Goal: Task Accomplishment & Management: Use online tool/utility

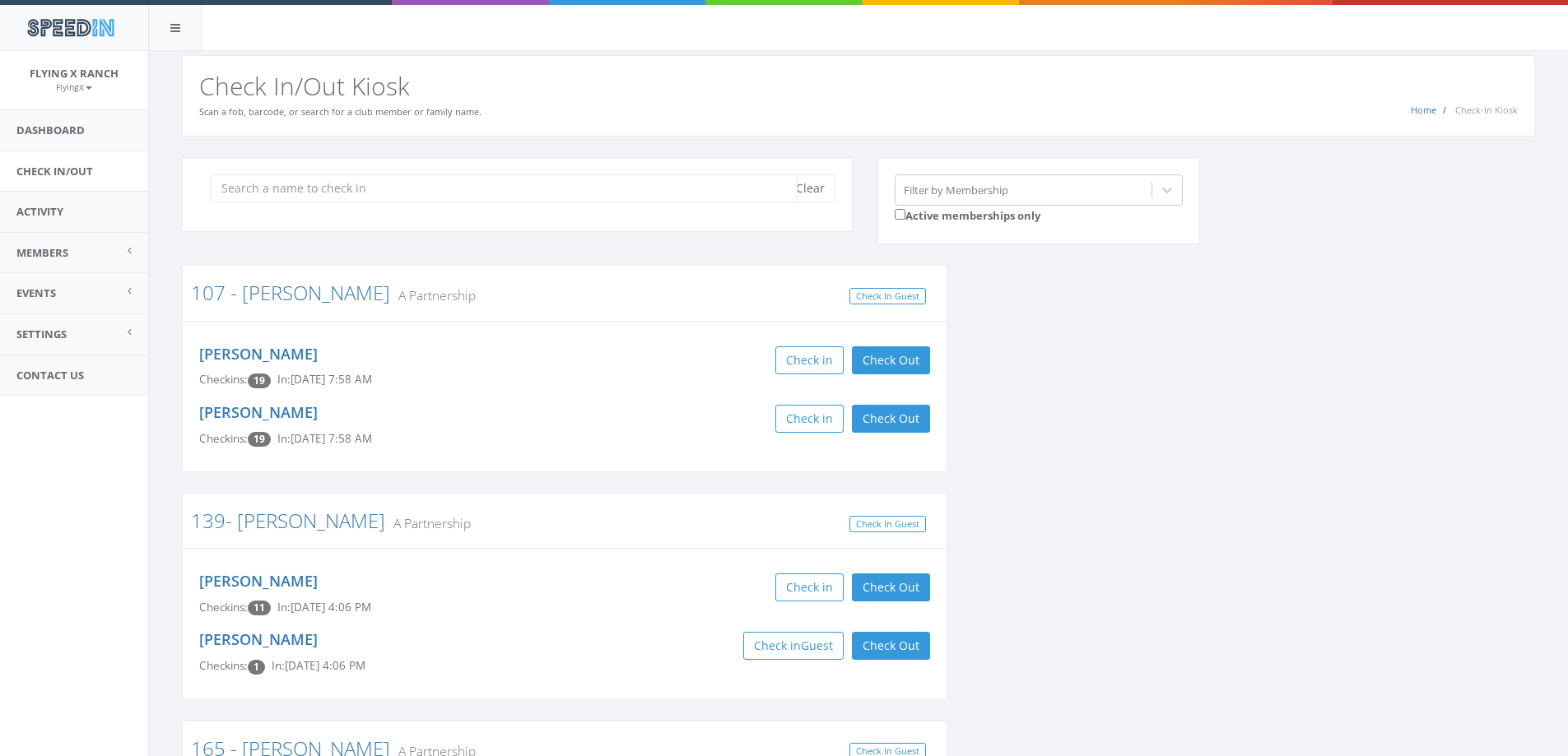
click at [292, 182] on input "search" at bounding box center [504, 188] width 586 height 28
click at [295, 189] on input "search" at bounding box center [504, 188] width 586 height 28
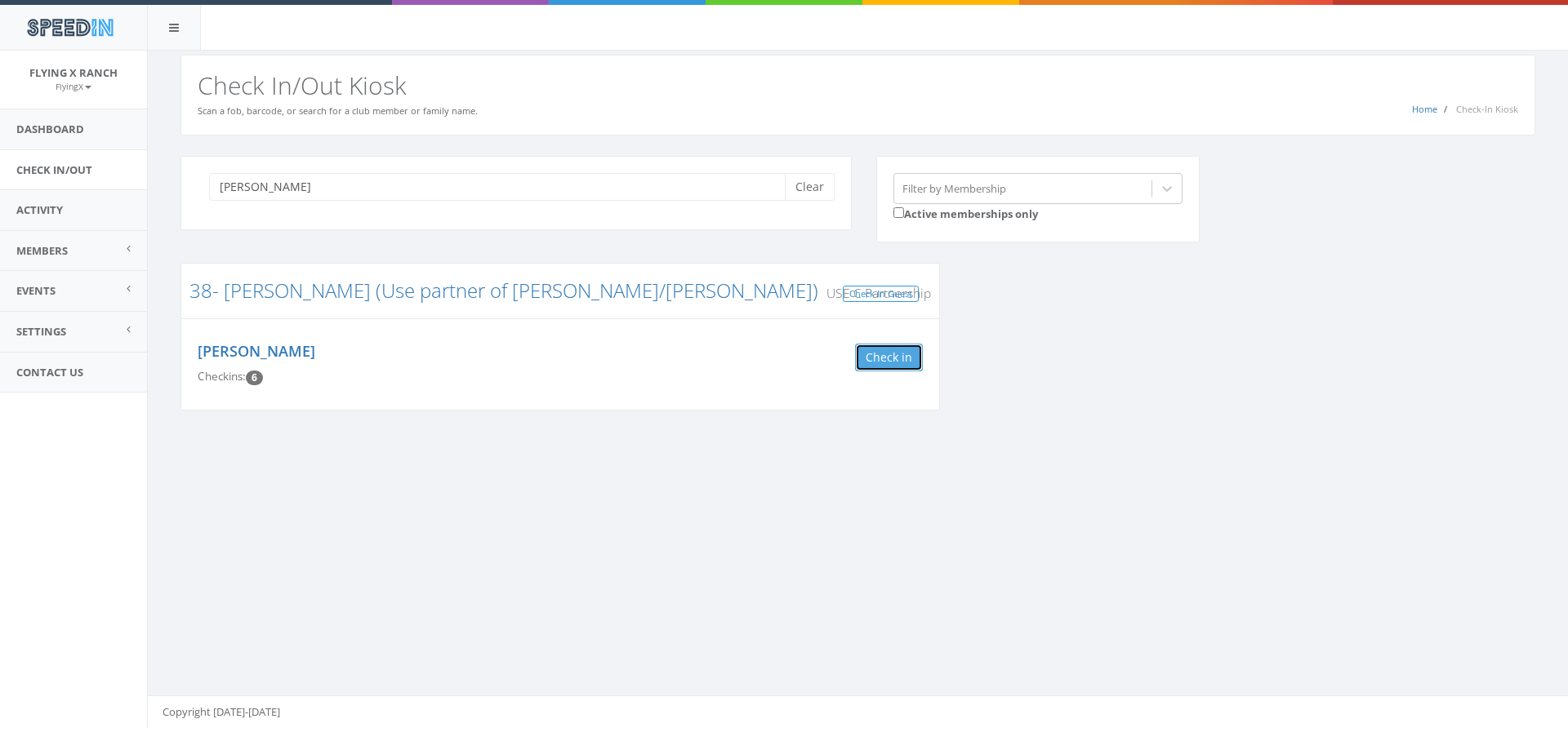
click at [905, 355] on button "Check in" at bounding box center [889, 358] width 68 height 28
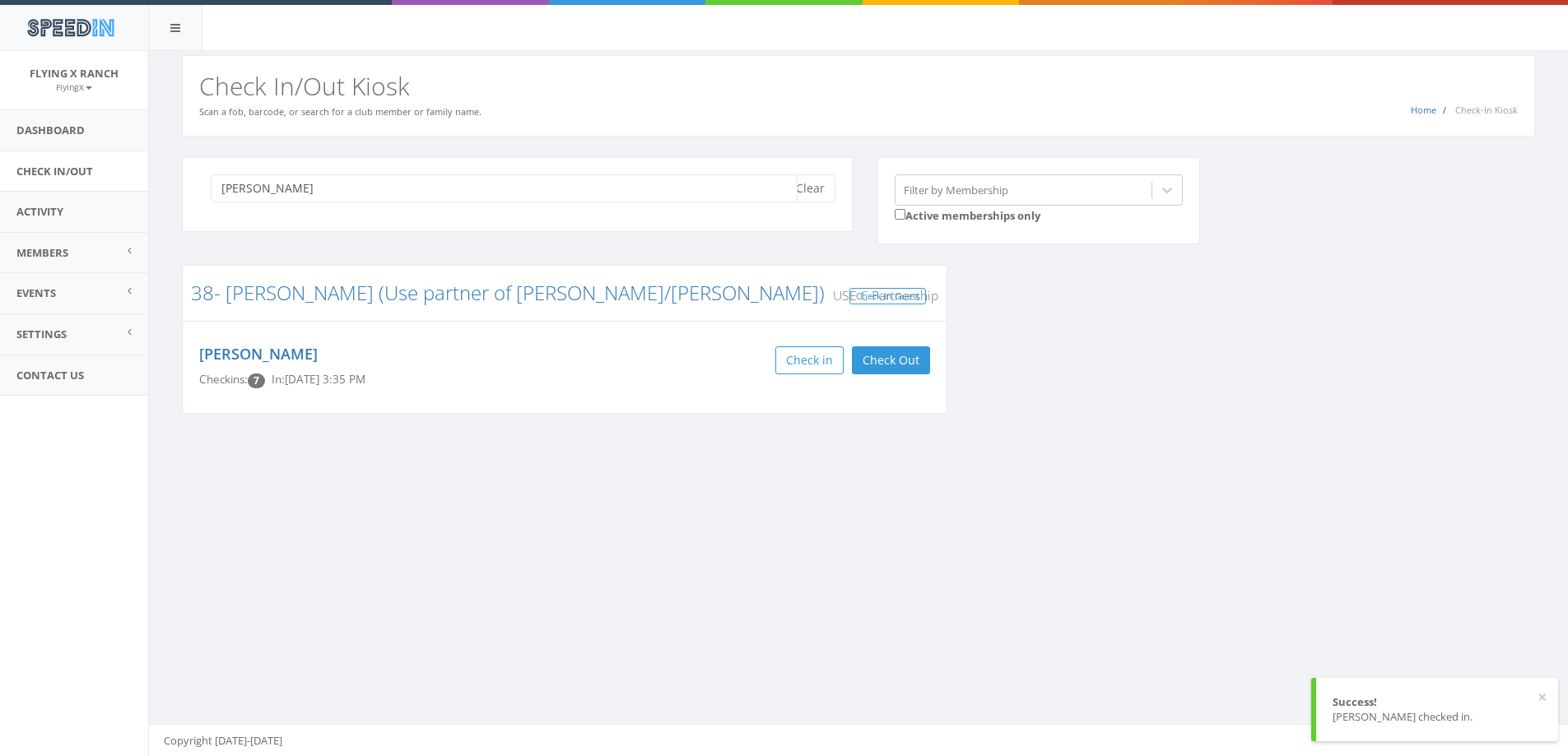
drag, startPoint x: 292, startPoint y: 191, endPoint x: 51, endPoint y: 191, distance: 241.0
click at [56, 191] on body "SpeedIn SpeedIn Flying X Ranch FlyingX My Profile Logout Dashboard Check In/Out…" at bounding box center [784, 378] width 1568 height 756
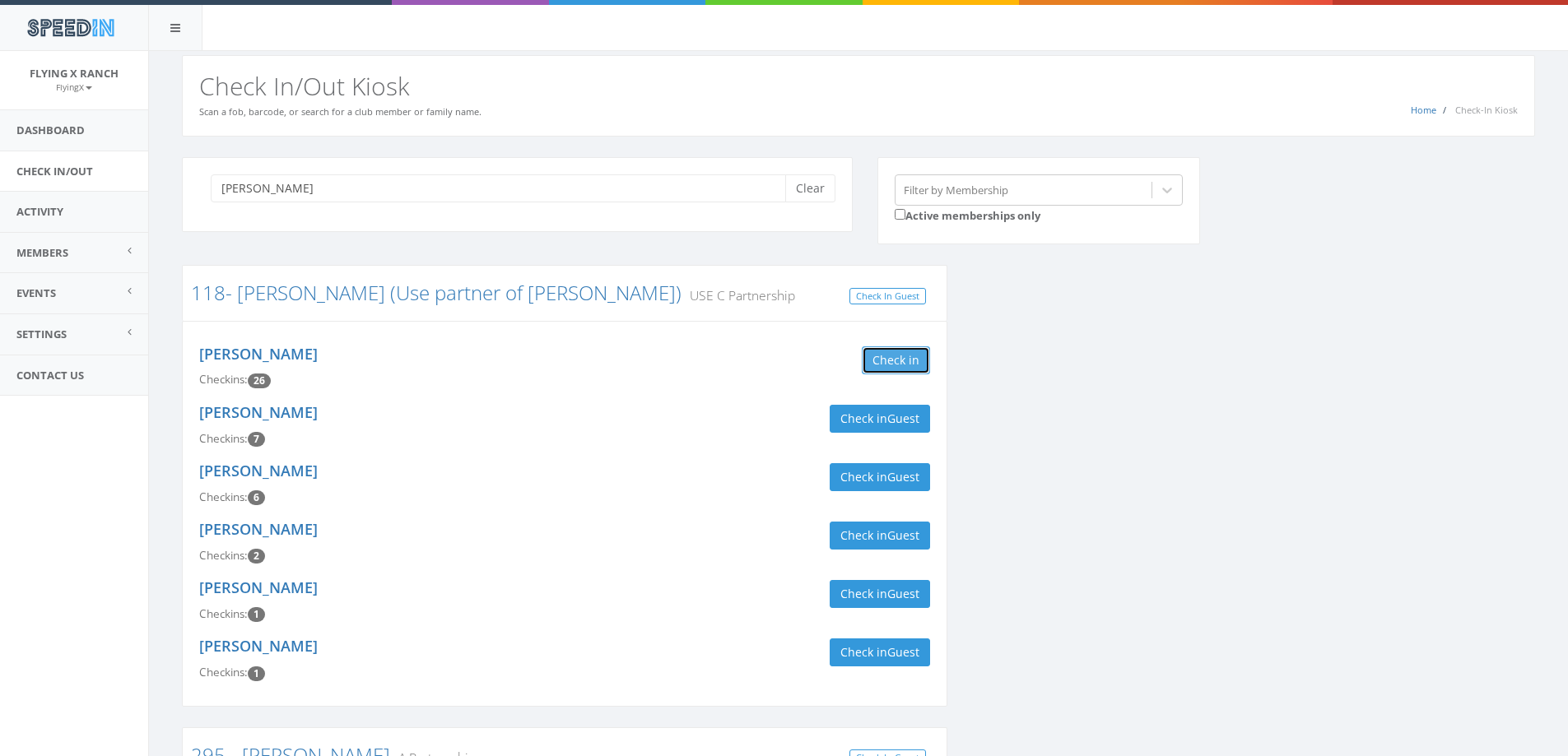
click at [881, 367] on button "Check in" at bounding box center [895, 361] width 68 height 28
drag, startPoint x: 269, startPoint y: 193, endPoint x: 195, endPoint y: 187, distance: 74.2
click at [197, 188] on div "[PERSON_NAME]" at bounding box center [517, 195] width 671 height 75
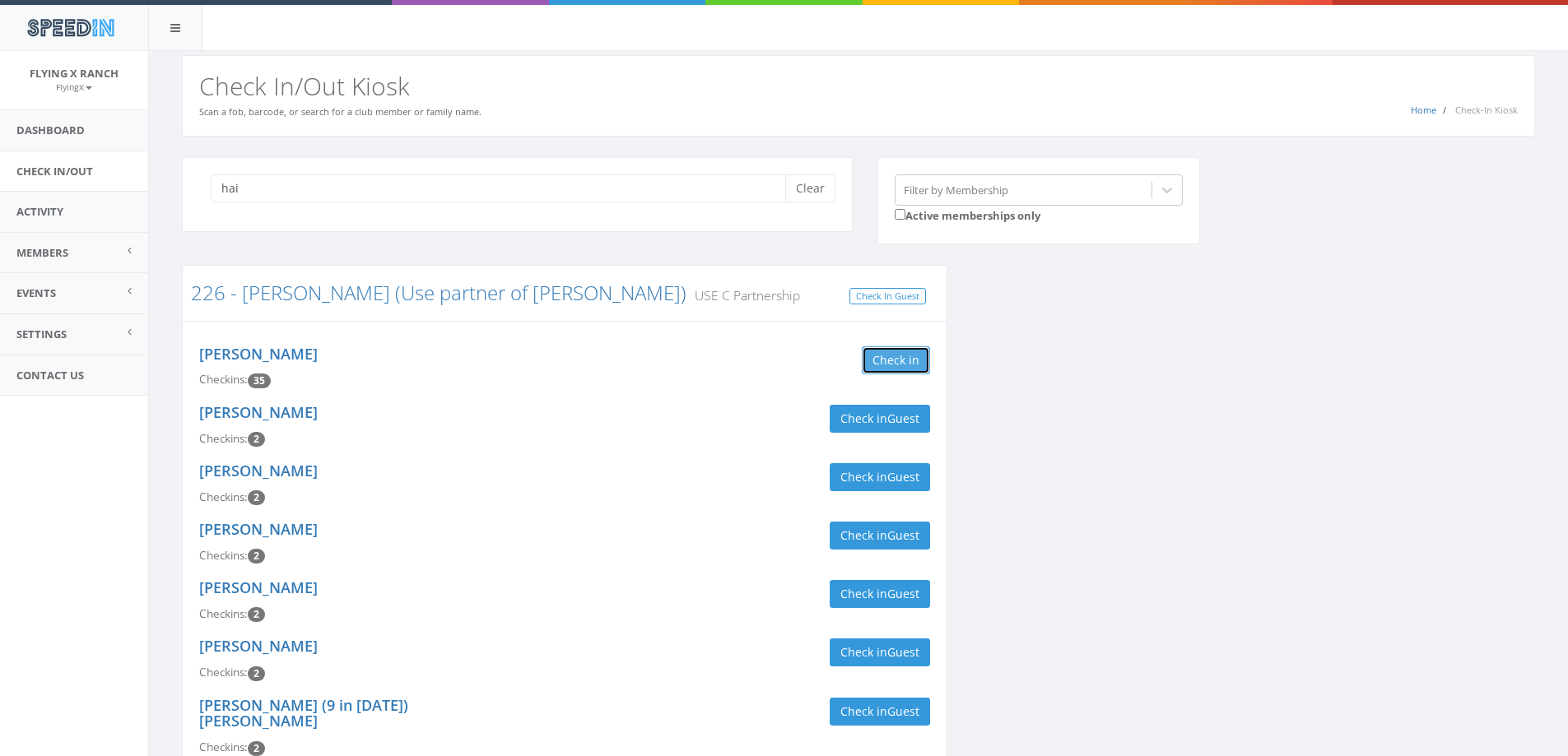
click at [885, 349] on button "Check in" at bounding box center [895, 361] width 68 height 28
drag, startPoint x: 280, startPoint y: 191, endPoint x: 86, endPoint y: 189, distance: 194.0
click at [96, 189] on body "SpeedIn SpeedIn Flying X Ranch FlyingX My Profile Logout Dashboard Check In/Out…" at bounding box center [784, 378] width 1568 height 756
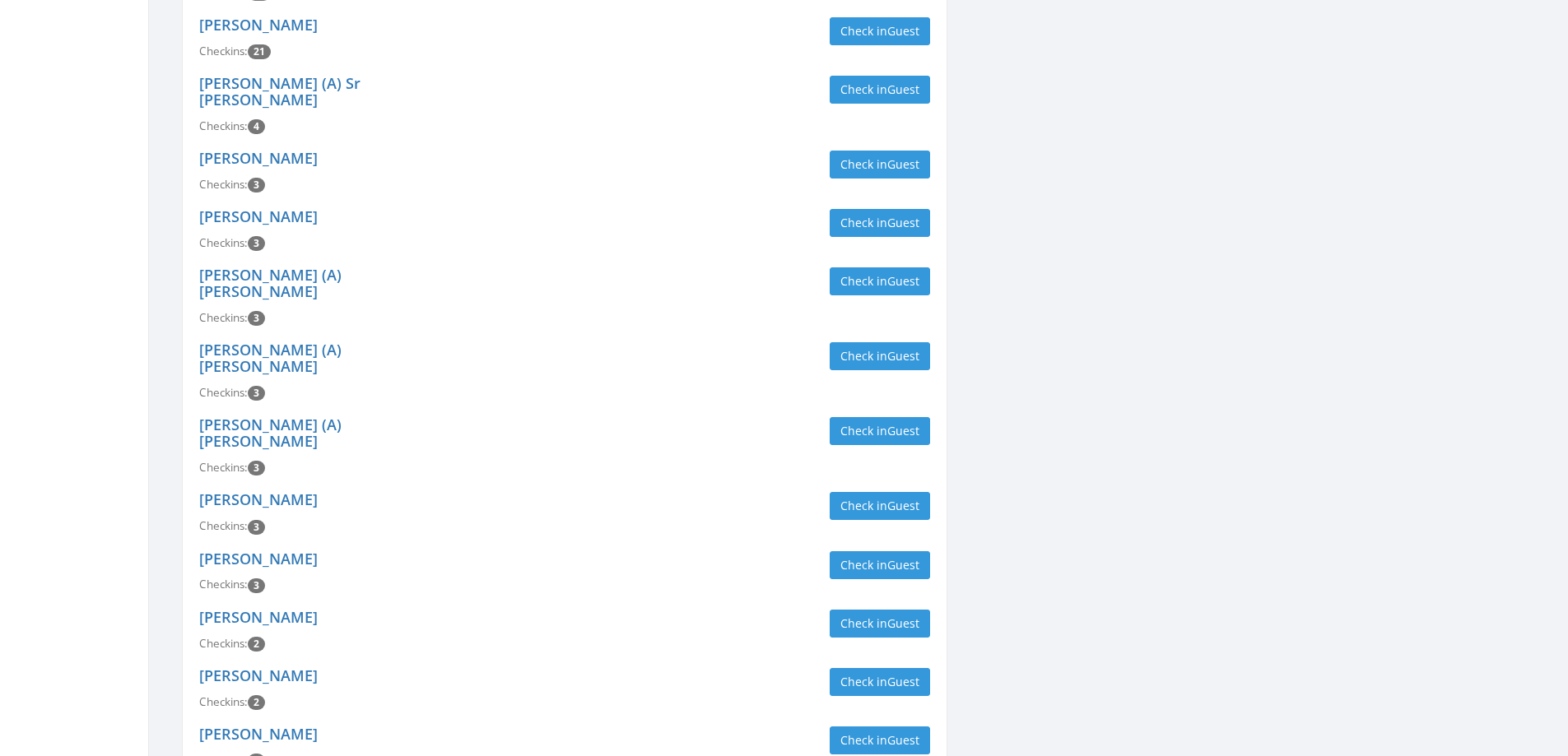
scroll to position [659, 0]
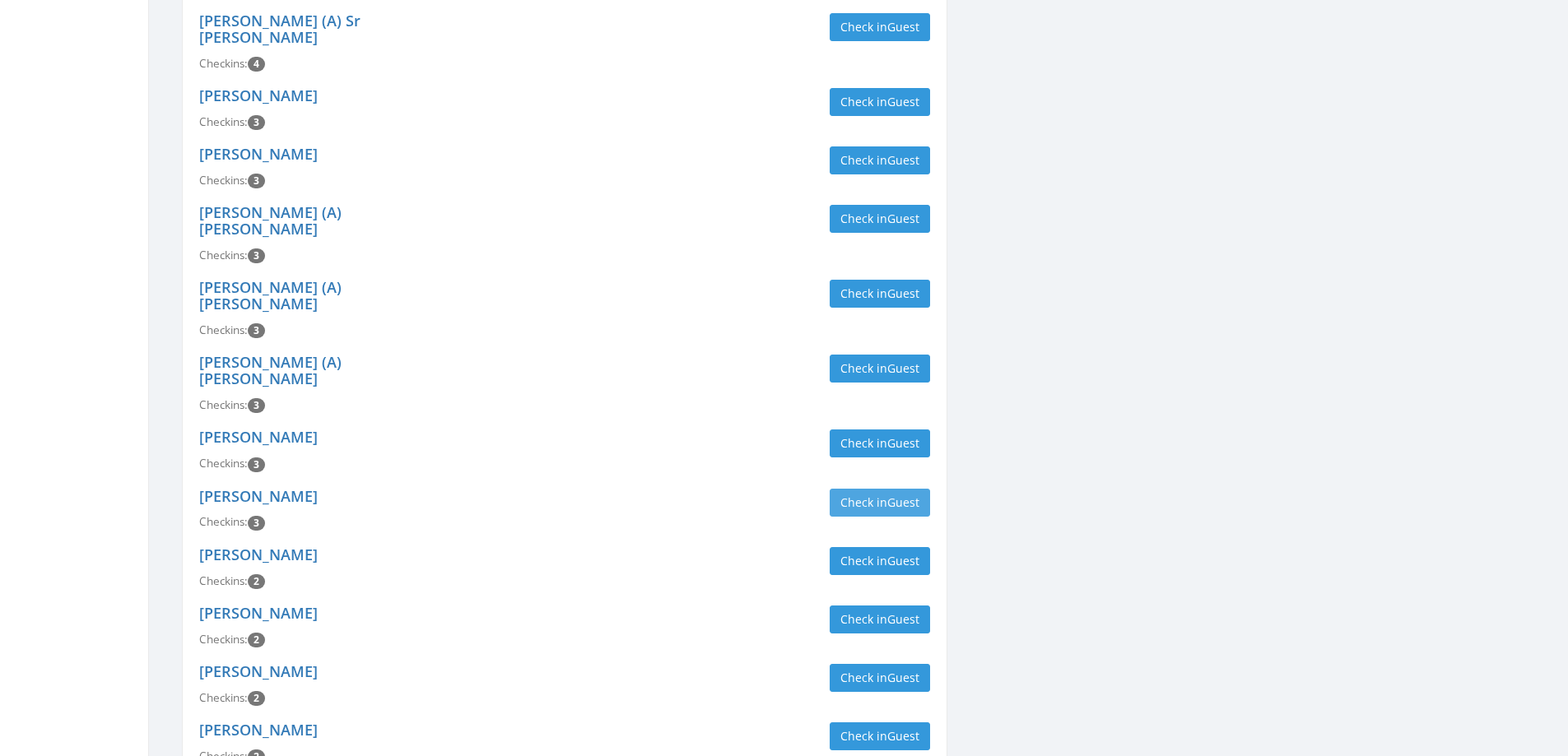
type input "[PERSON_NAME]"
click at [887, 495] on span "Guest" at bounding box center [903, 502] width 32 height 16
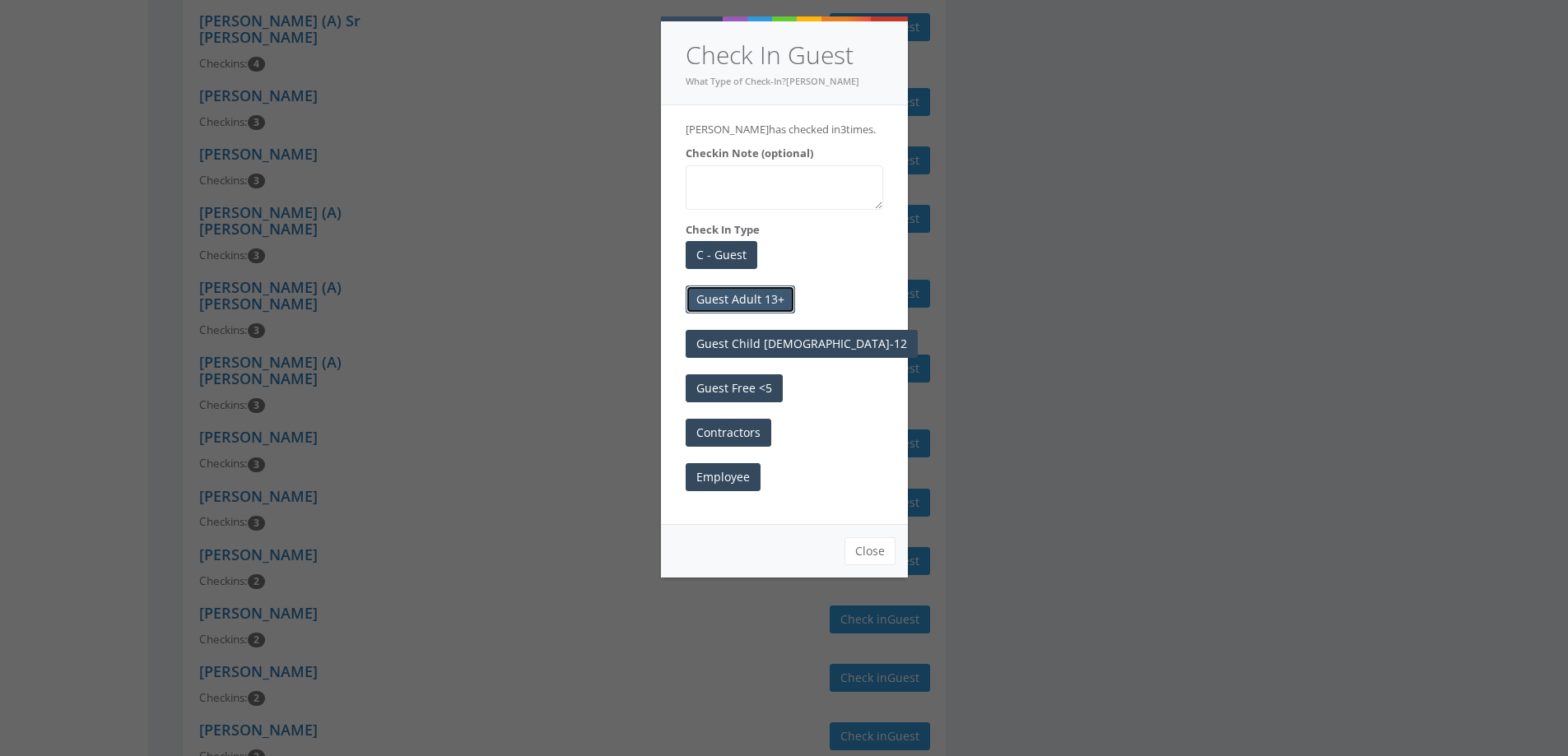
click at [727, 298] on button "Guest Adult 13+" at bounding box center [740, 300] width 110 height 28
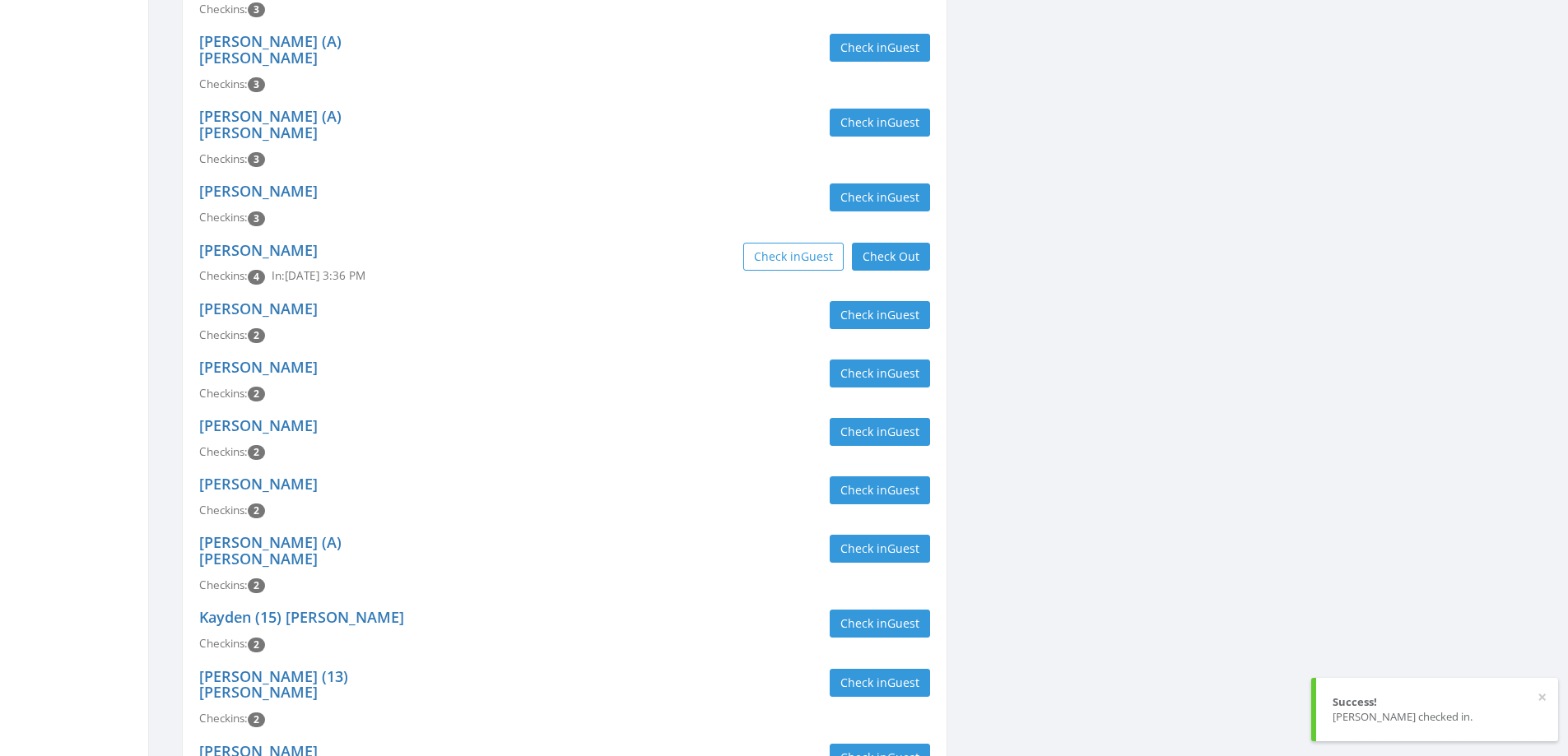
scroll to position [906, 0]
click at [885, 743] on button "Check in Guest" at bounding box center [880, 757] width 100 height 28
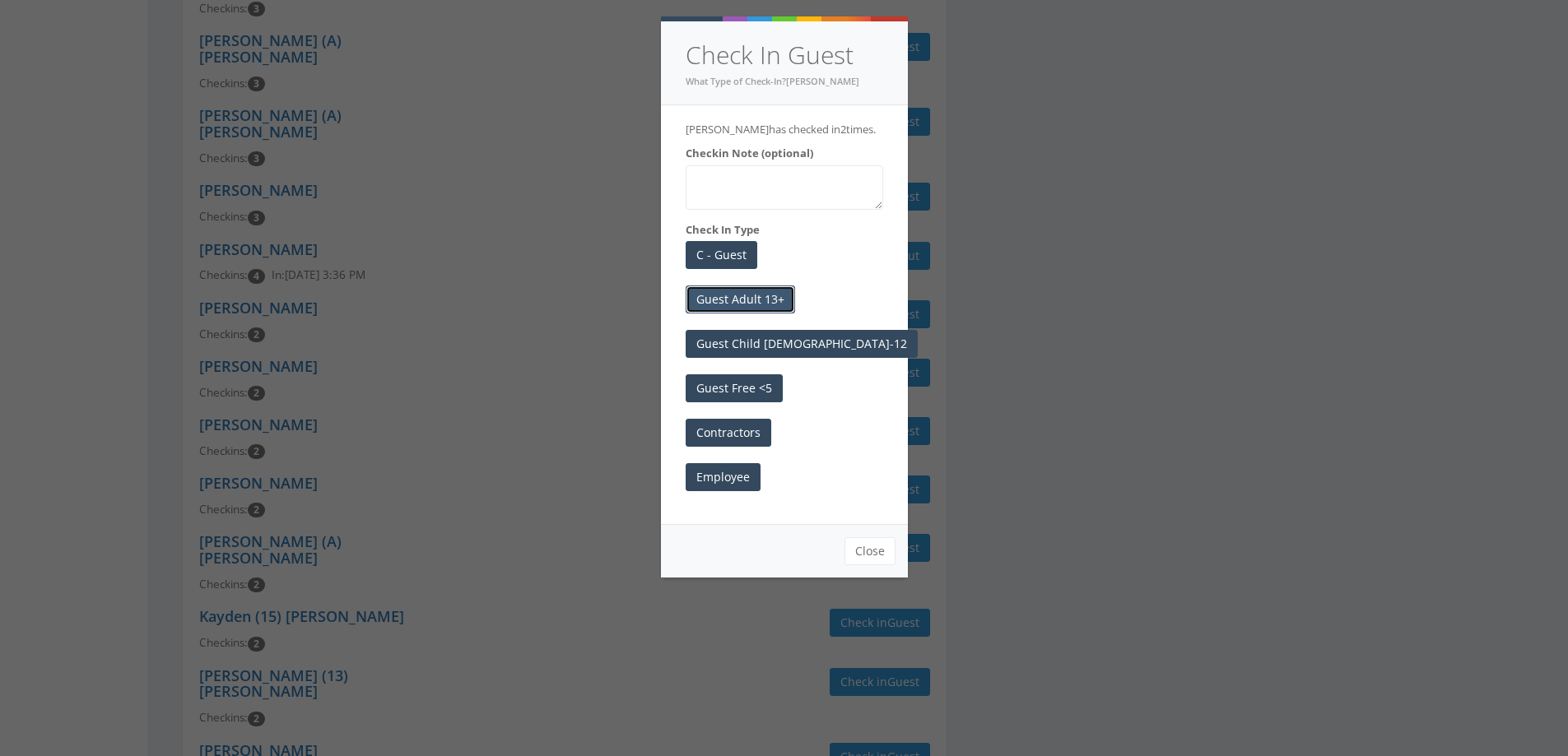
click at [729, 297] on button "Guest Adult 13+" at bounding box center [740, 300] width 110 height 28
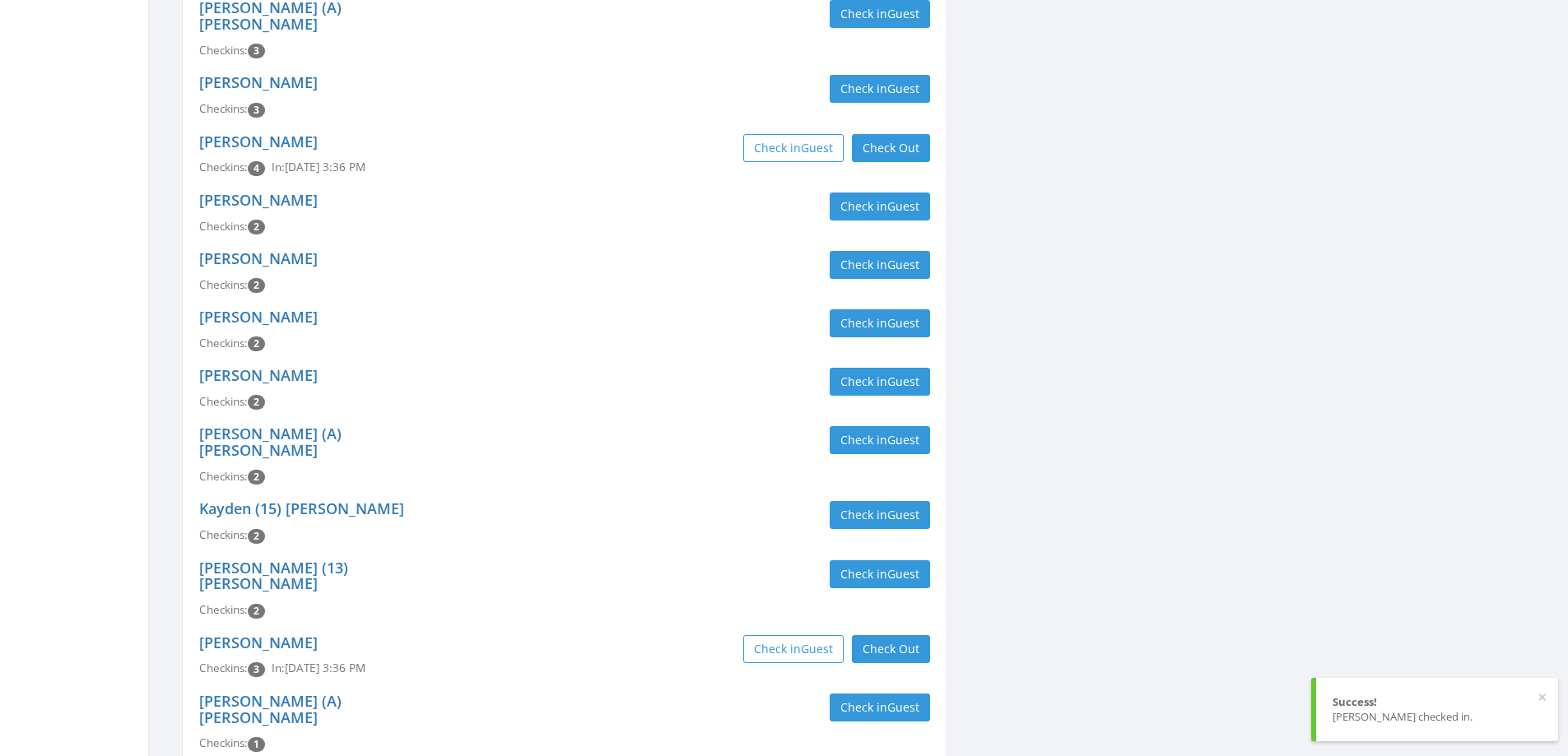
scroll to position [1021, 0]
